Goal: Information Seeking & Learning: Learn about a topic

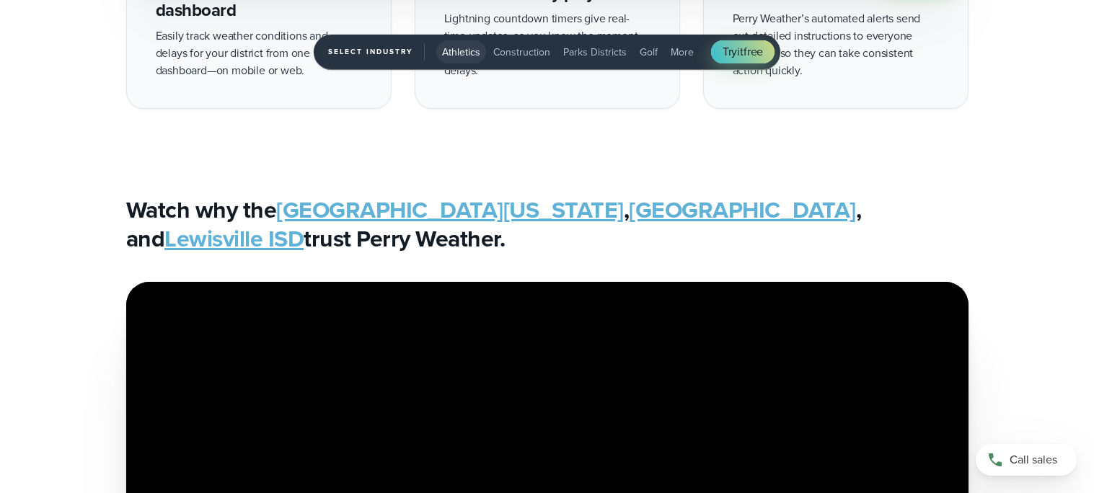
scroll to position [3416, 0]
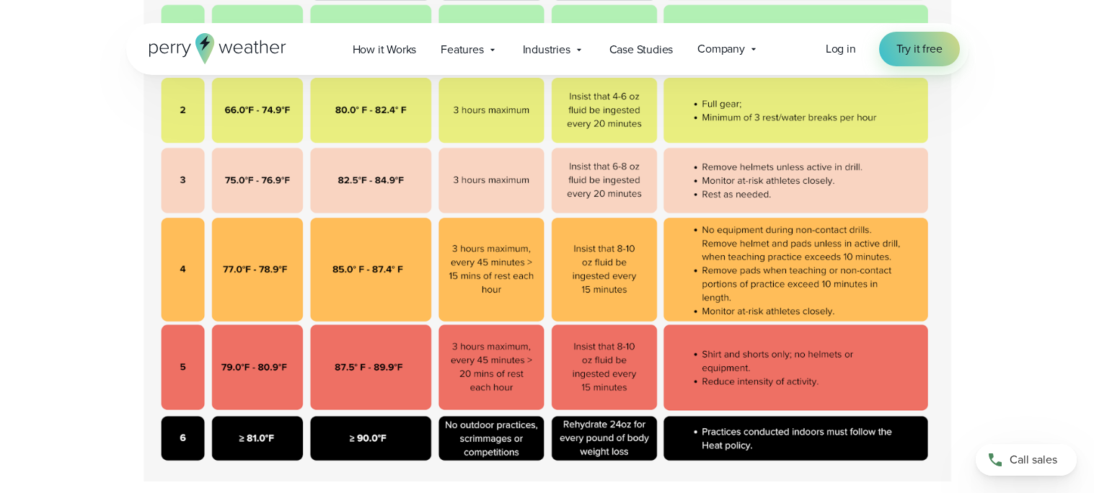
scroll to position [564, 0]
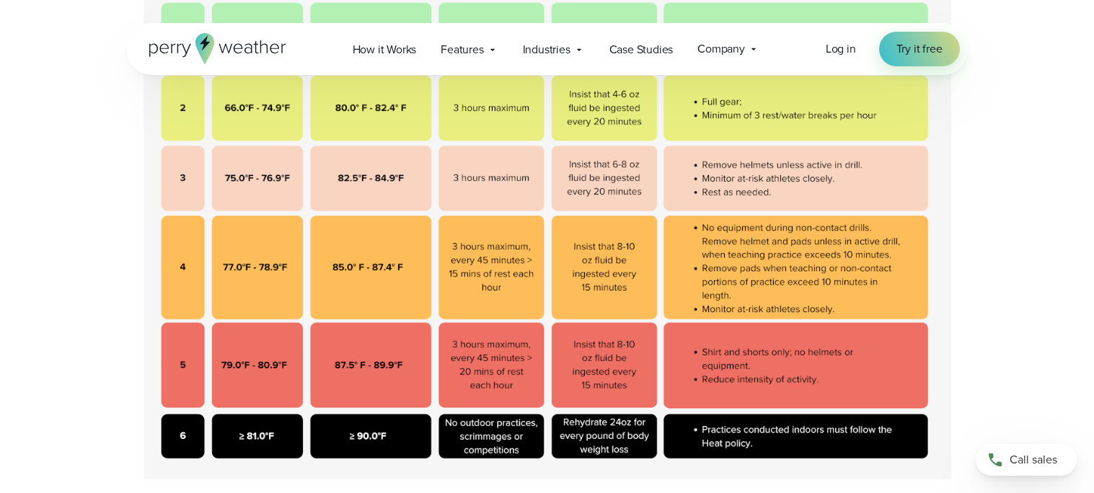
click at [612, 280] on img at bounding box center [547, 220] width 842 height 518
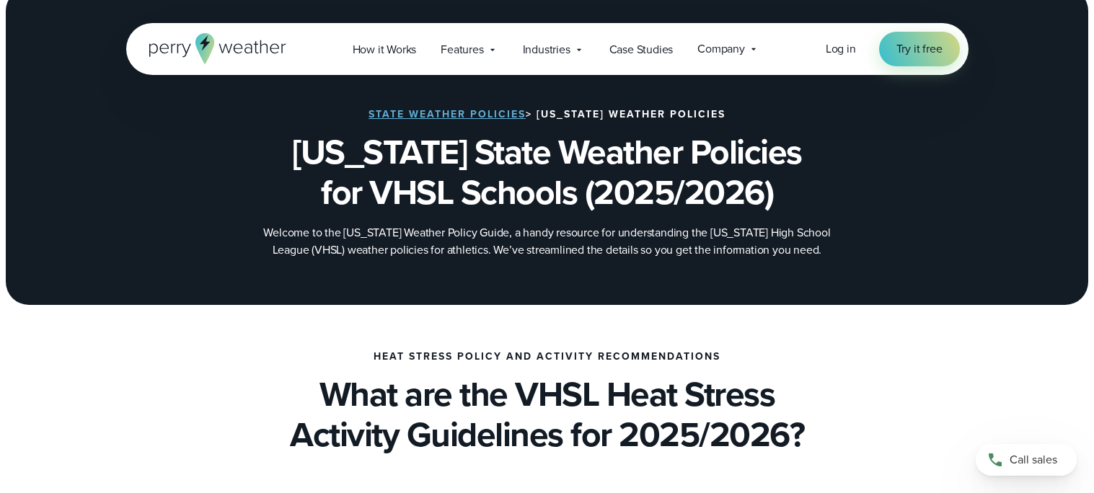
scroll to position [26, 0]
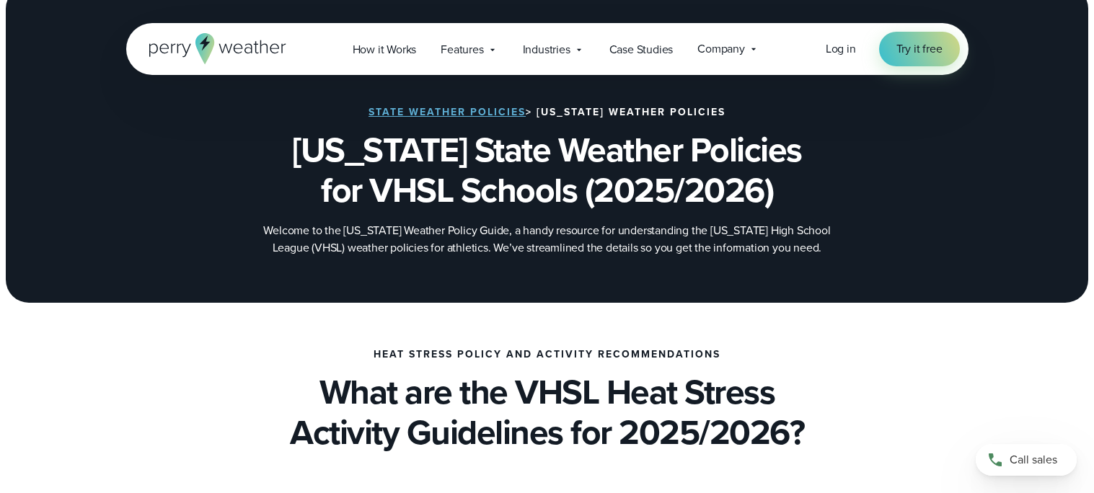
click at [496, 112] on link "State Weather Policies" at bounding box center [446, 112] width 157 height 15
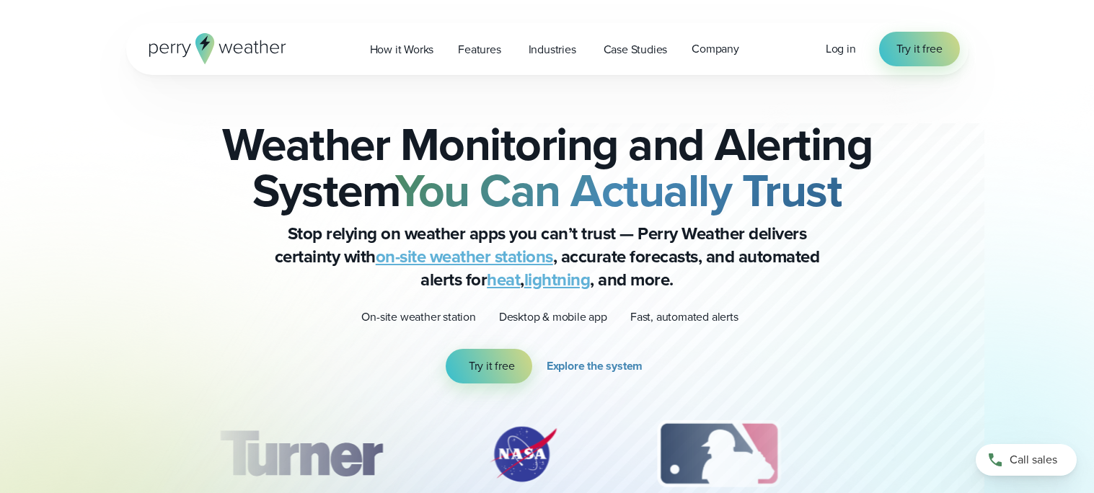
click at [238, 56] on icon at bounding box center [217, 48] width 137 height 31
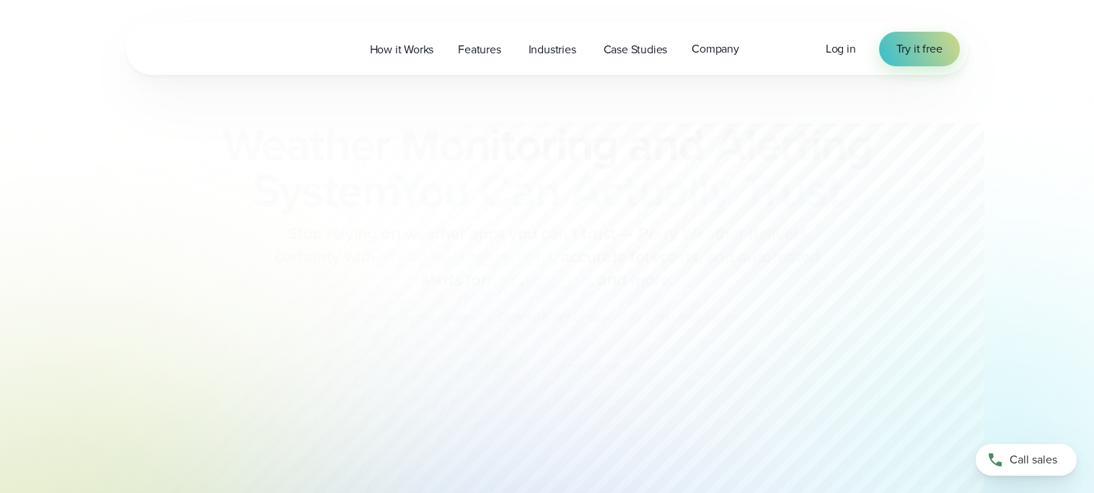
click at [281, 37] on div "Open Menu Log in Try it free How it Works Features" at bounding box center [547, 49] width 842 height 52
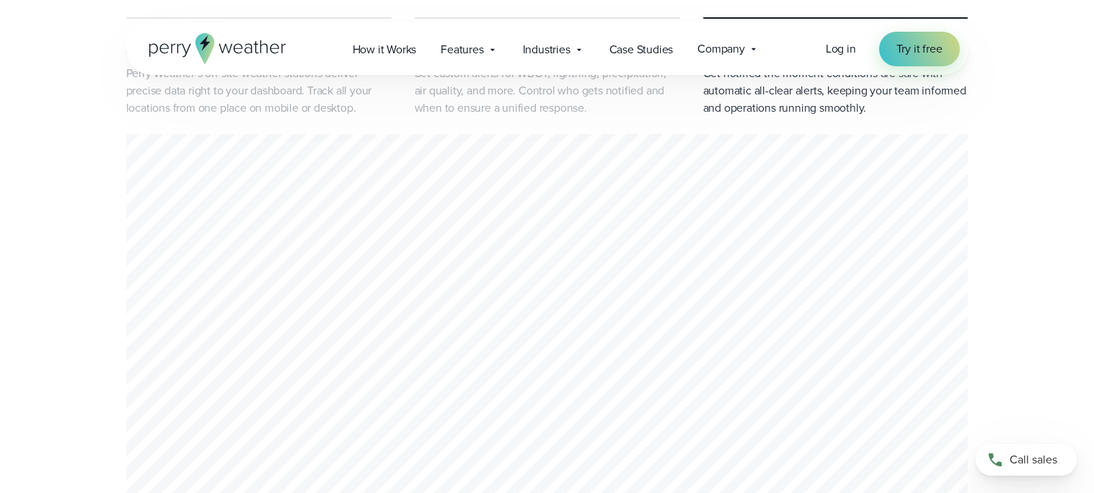
scroll to position [560, 0]
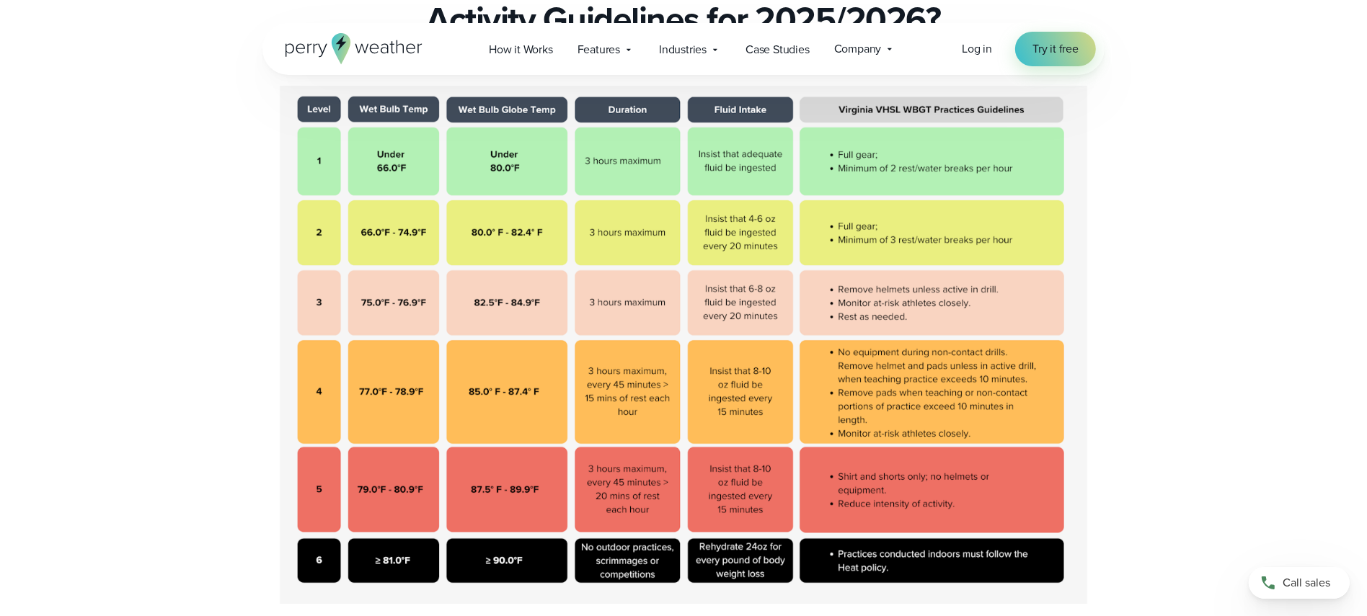
scroll to position [437, 0]
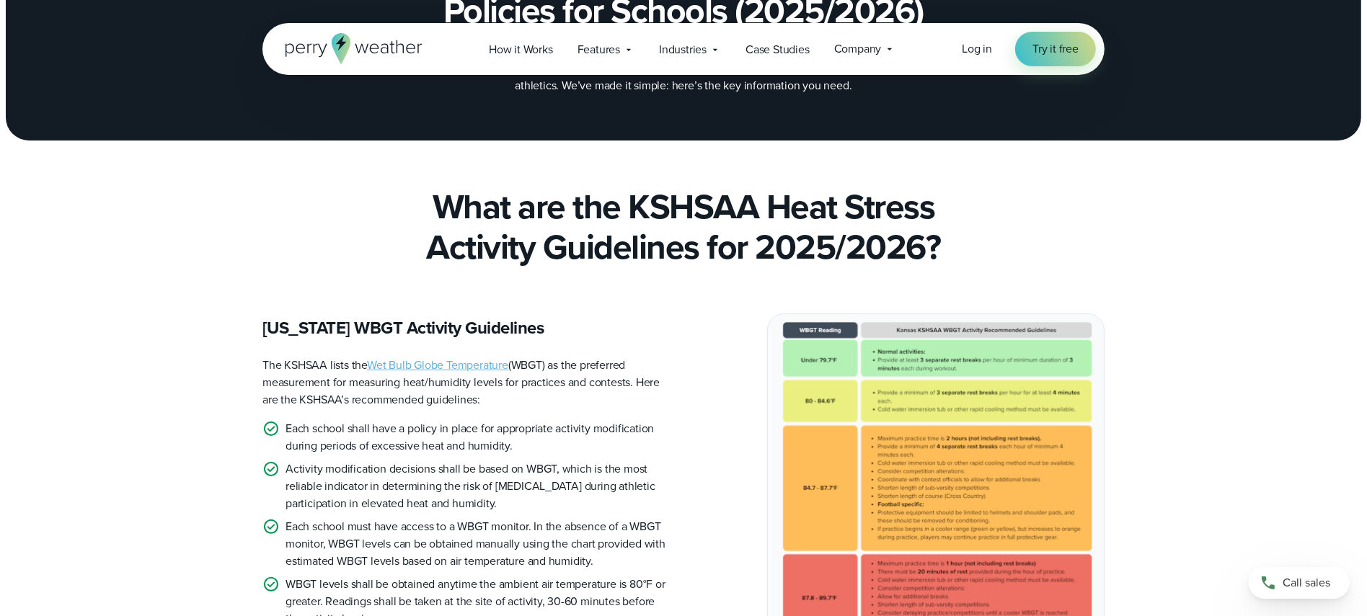
scroll to position [207, 0]
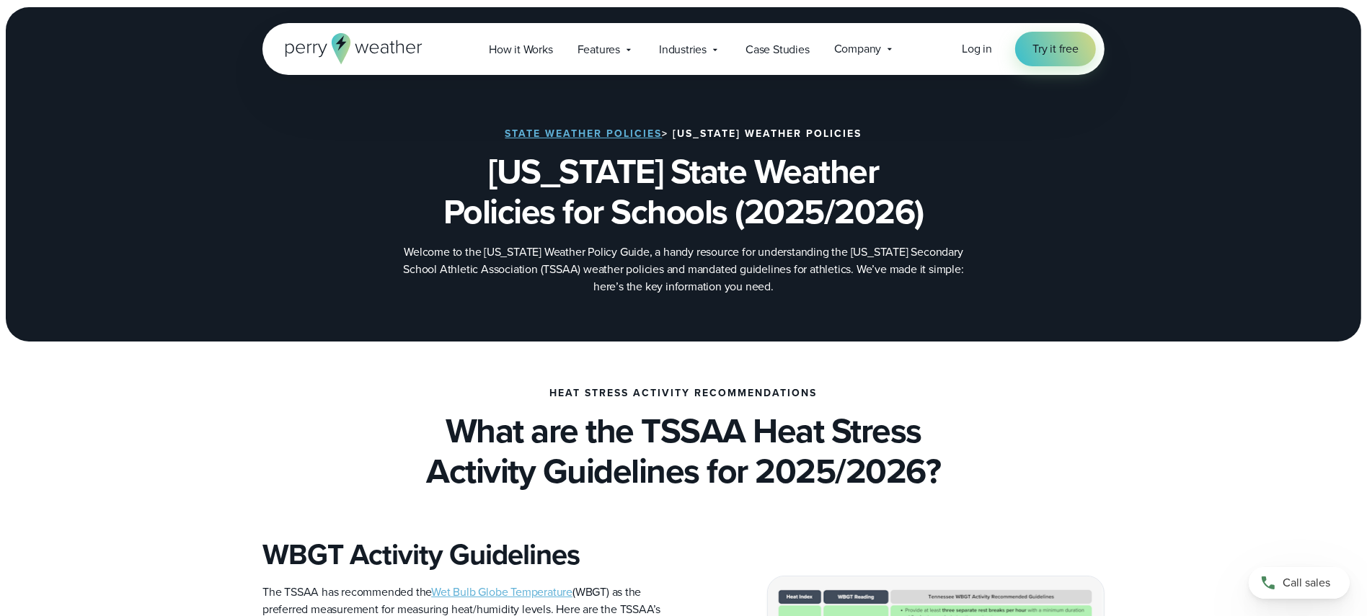
scroll to position [6, 0]
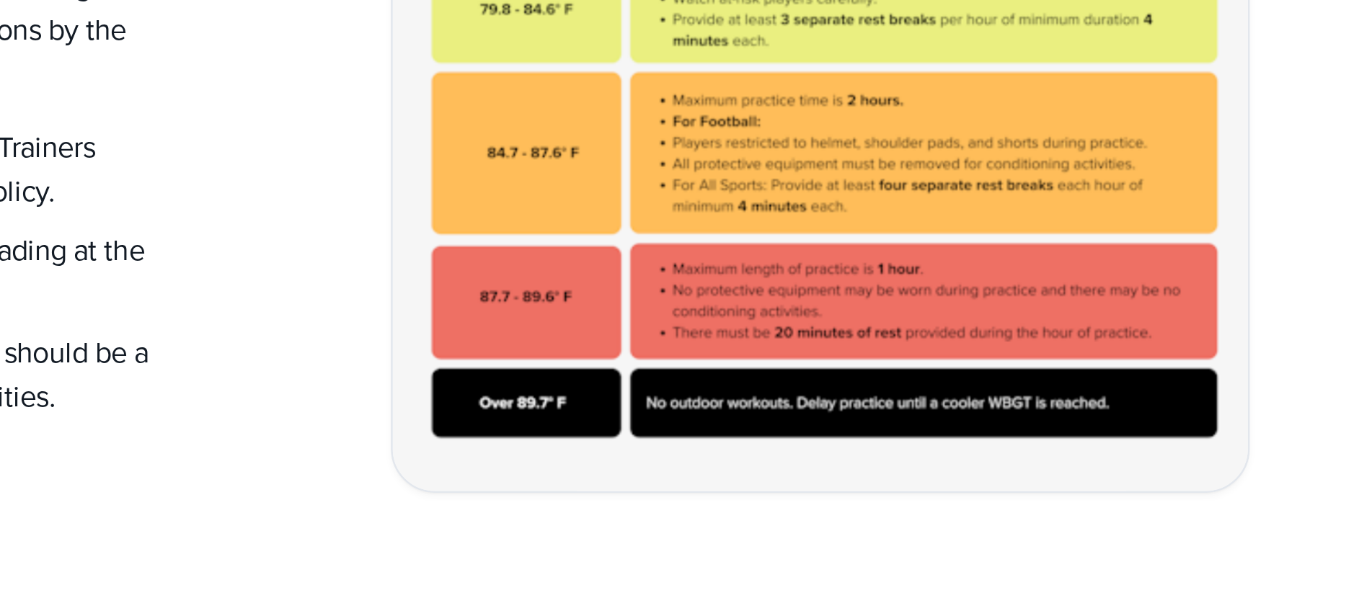
scroll to position [435, 0]
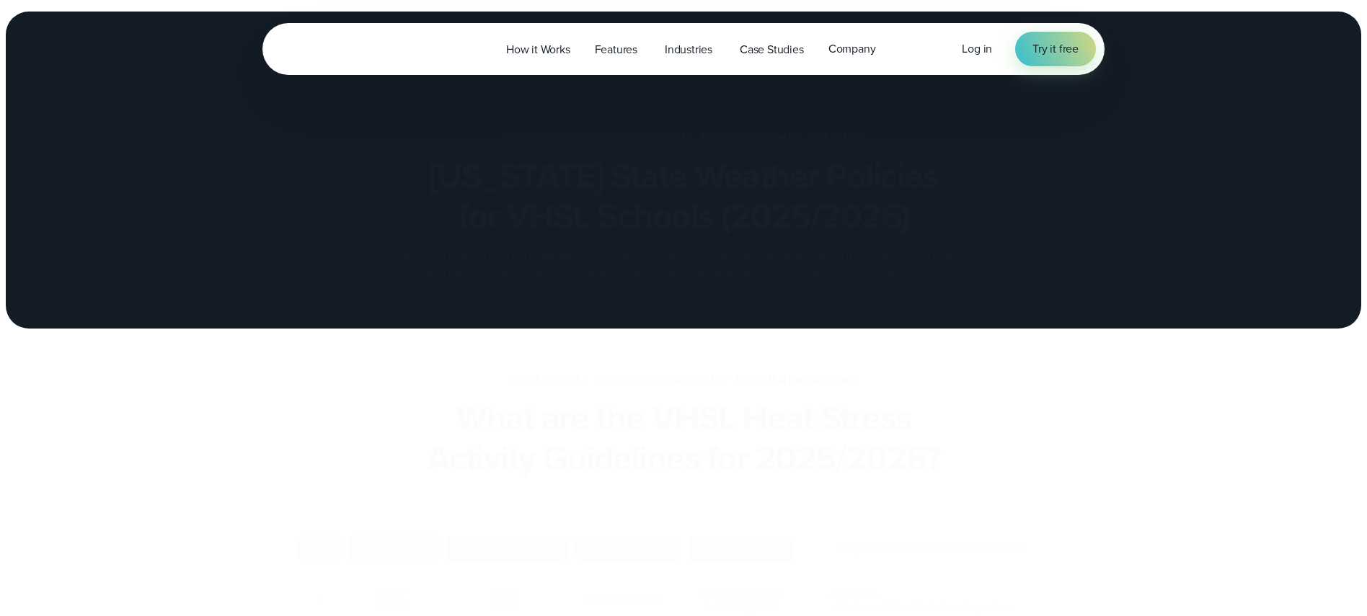
click at [17, 19] on div "State Weather Policies > [US_STATE] Weather Policies [US_STATE] State Weather P…" at bounding box center [683, 170] width 1367 height 317
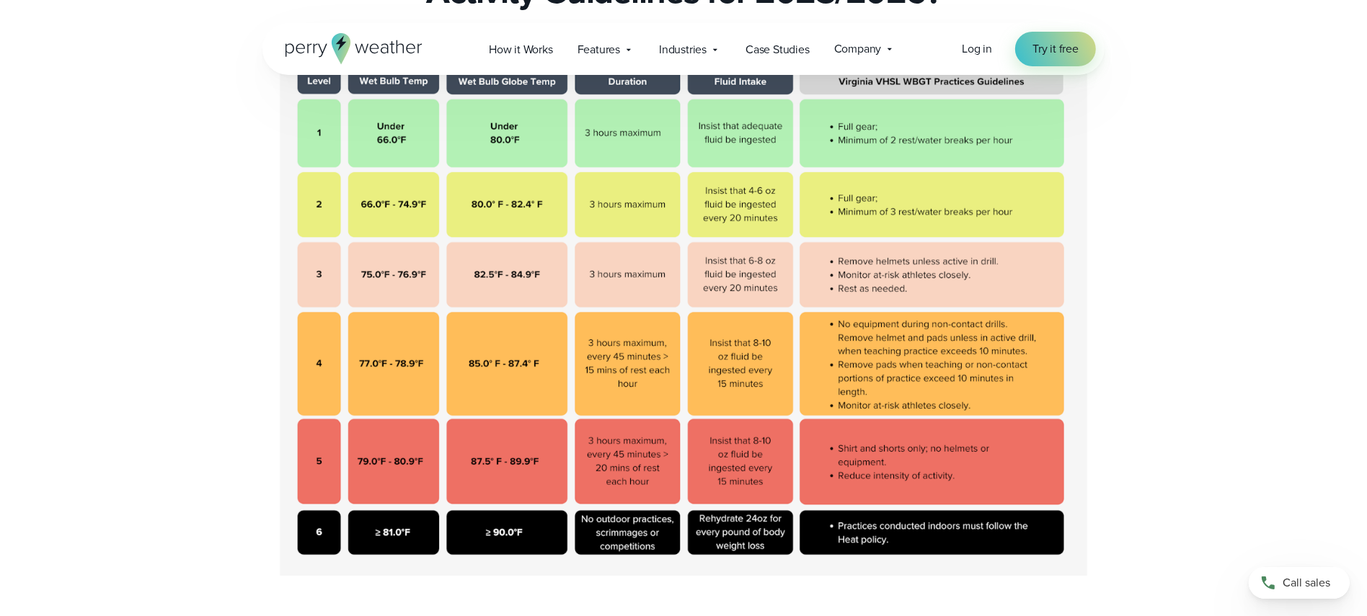
scroll to position [469, 0]
